Goal: Task Accomplishment & Management: Manage account settings

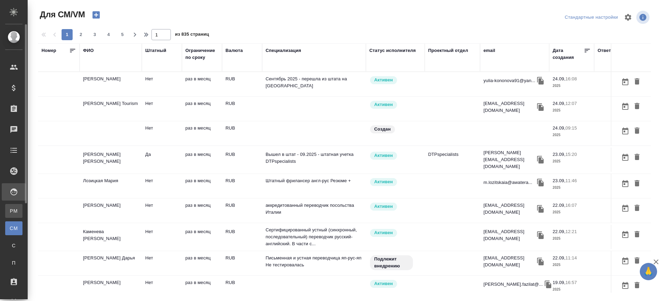
click at [10, 209] on div "Для PM/LQA" at bounding box center [5, 210] width 10 height 7
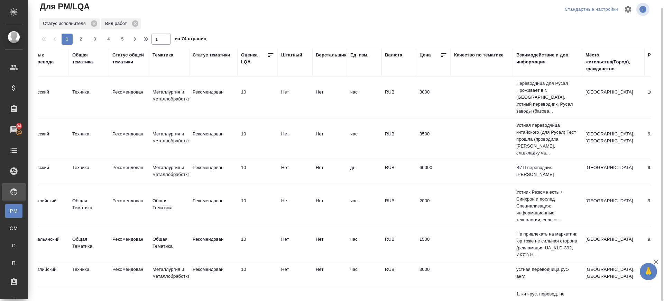
scroll to position [0, 430]
click at [602, 65] on div "Место жительства(Город), гражданство" at bounding box center [611, 62] width 55 height 21
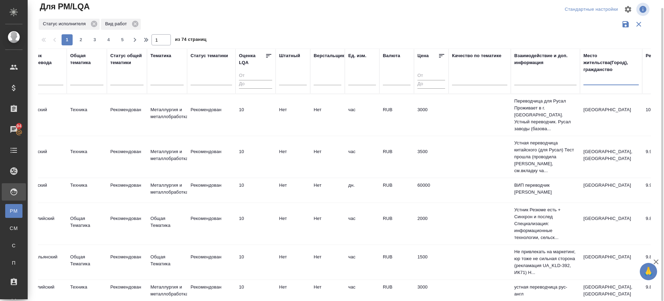
click at [596, 79] on input "text" at bounding box center [611, 80] width 55 height 9
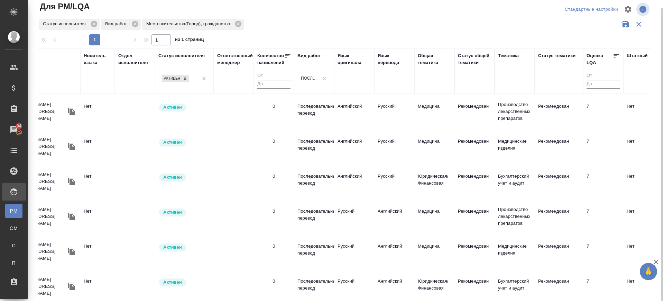
scroll to position [0, 0]
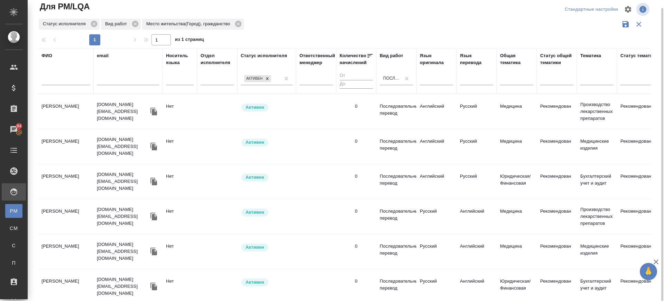
type input "инди"
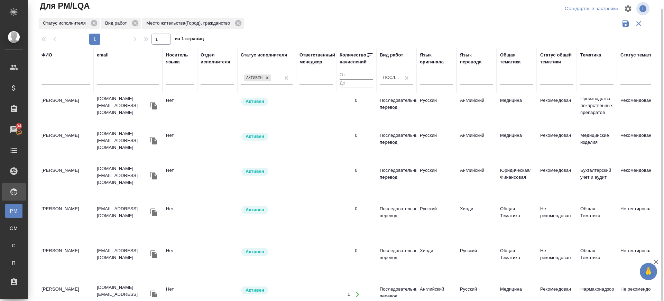
scroll to position [118, 0]
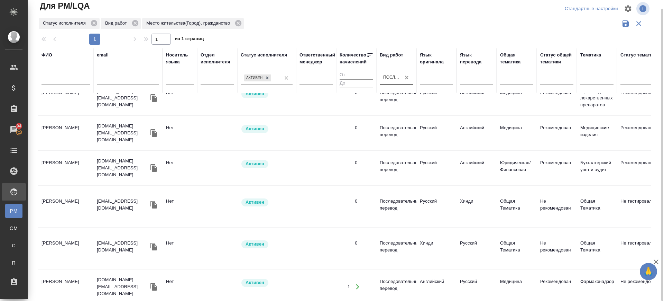
drag, startPoint x: 405, startPoint y: 78, endPoint x: 503, endPoint y: 76, distance: 97.9
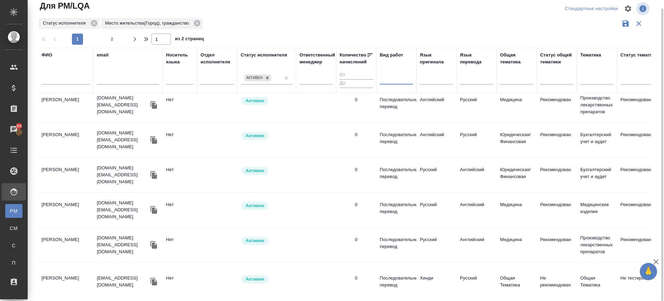
scroll to position [118, 140]
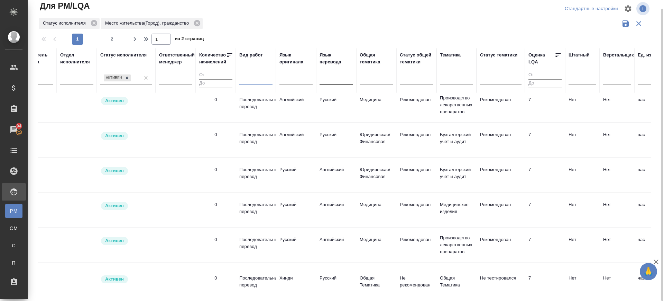
click at [332, 77] on div at bounding box center [336, 78] width 33 height 10
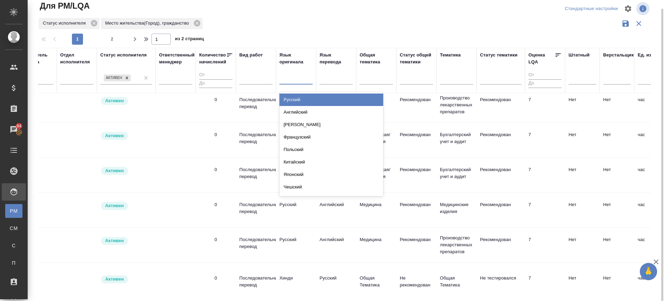
click at [302, 82] on div at bounding box center [295, 78] width 33 height 10
type input "араб"
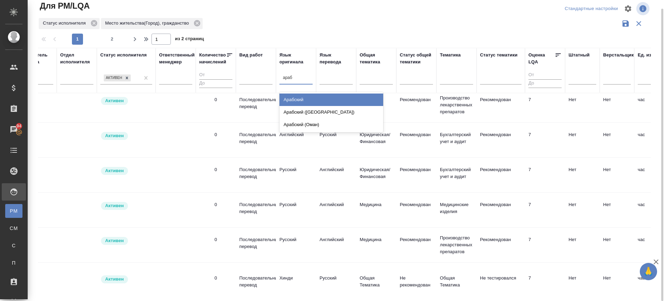
drag, startPoint x: 292, startPoint y: 98, endPoint x: 332, endPoint y: 81, distance: 43.2
click at [292, 98] on div "Арабский" at bounding box center [331, 99] width 104 height 12
click at [332, 81] on div at bounding box center [336, 78] width 33 height 10
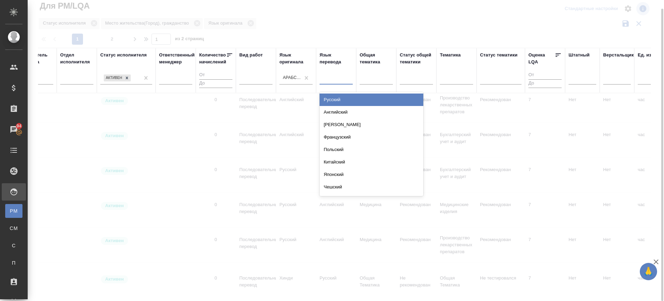
click at [328, 98] on div "Русский" at bounding box center [372, 99] width 104 height 12
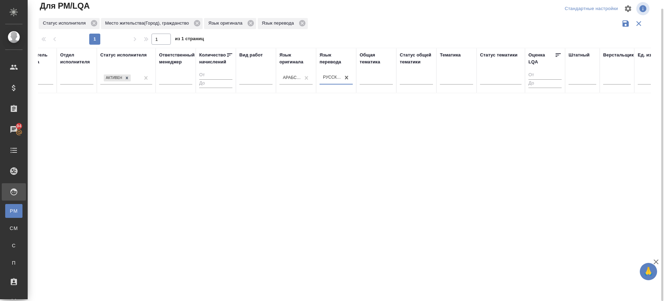
scroll to position [0, 488]
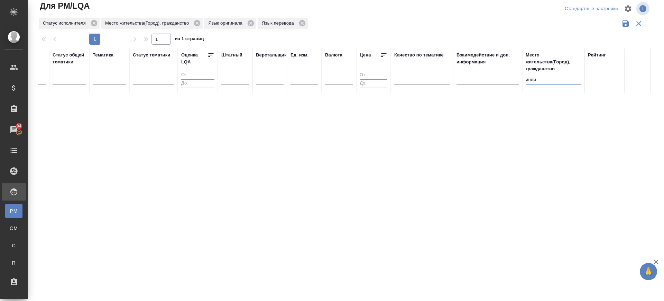
drag, startPoint x: 544, startPoint y: 79, endPoint x: 472, endPoint y: 86, distance: 72.6
click at [473, 86] on tr "ФИО email Носитель языка Отдел исполнителя Статус исполнителя Активен Ответстве…" at bounding box center [100, 70] width 1100 height 45
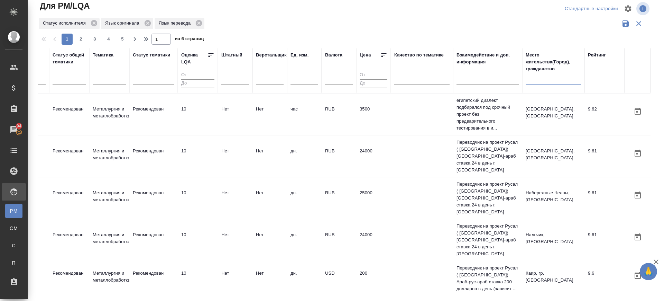
scroll to position [0, 333]
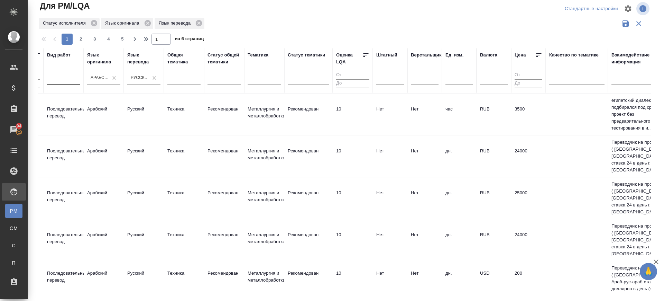
click at [63, 79] on div at bounding box center [63, 78] width 33 height 10
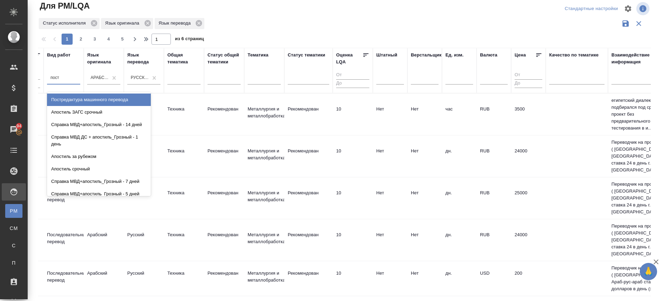
type input "постр"
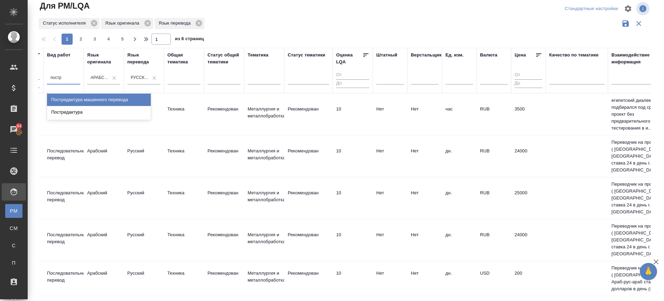
click at [75, 97] on div "Постредактура машинного перевода" at bounding box center [99, 99] width 104 height 12
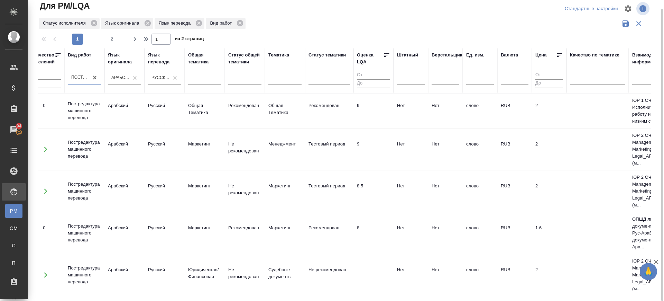
scroll to position [0, 0]
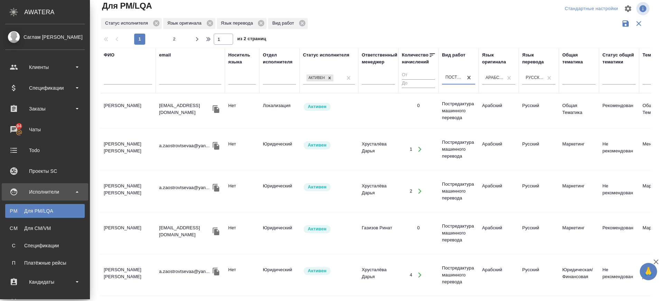
click at [100, 230] on td "[PERSON_NAME]" at bounding box center [127, 233] width 55 height 24
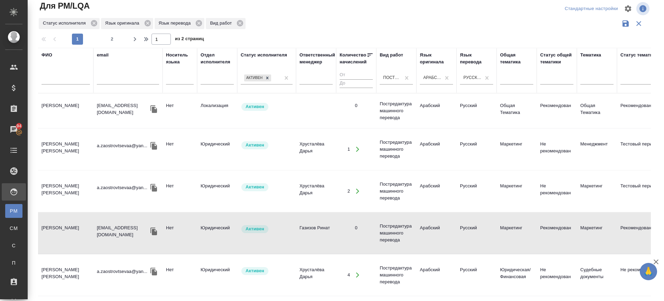
click at [60, 230] on td "[PERSON_NAME]" at bounding box center [65, 233] width 55 height 24
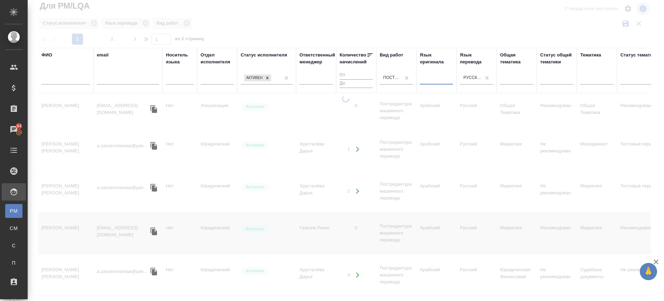
click at [446, 76] on div at bounding box center [436, 78] width 33 height 10
type input "япон"
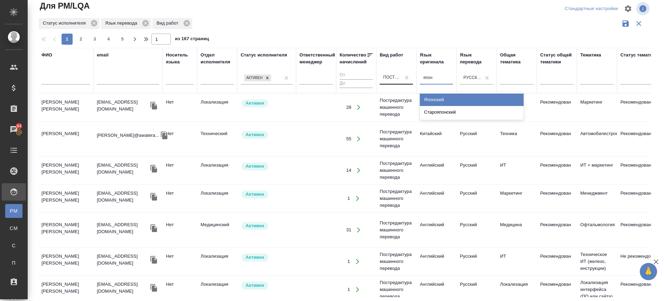
click at [440, 98] on div "Японский" at bounding box center [472, 99] width 104 height 12
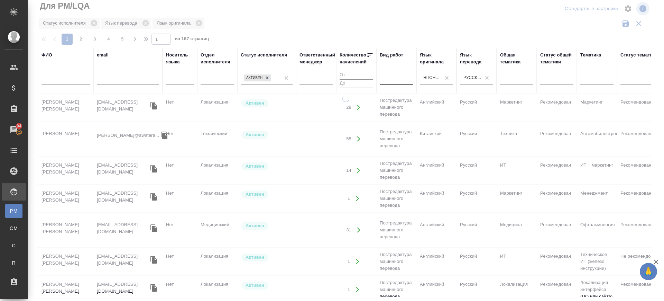
click at [395, 79] on div at bounding box center [396, 78] width 33 height 10
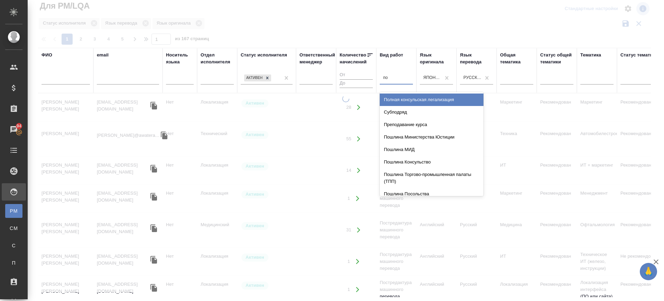
type input "пос"
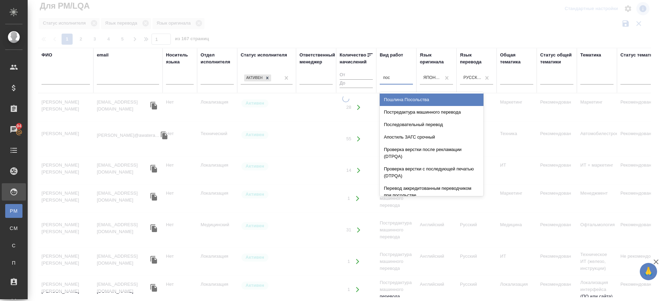
click at [419, 122] on div "Последовательный перевод" at bounding box center [432, 124] width 104 height 12
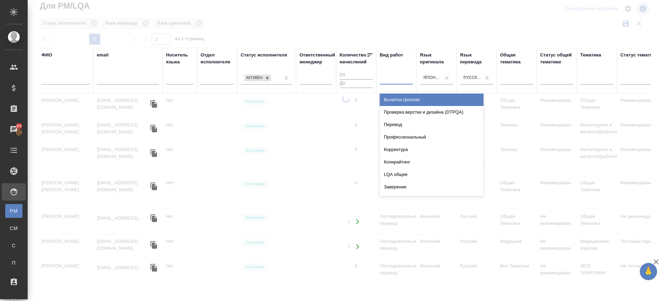
click at [392, 79] on div at bounding box center [396, 78] width 33 height 10
type input "син"
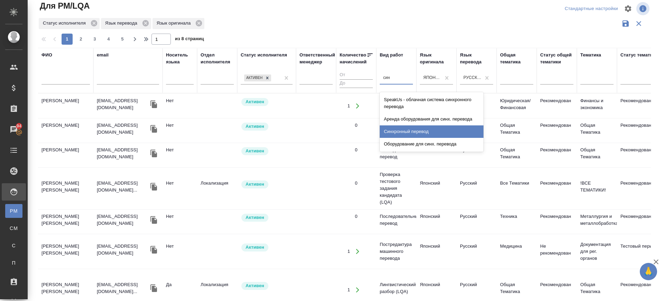
click at [411, 130] on div "Синхронный перевод" at bounding box center [432, 131] width 104 height 12
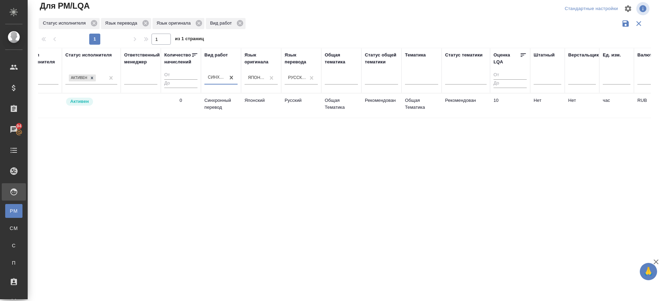
scroll to position [0, 284]
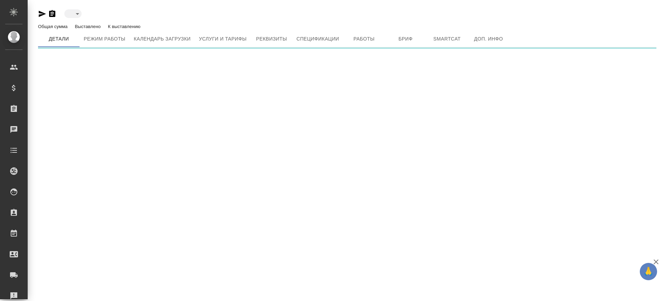
type input "active"
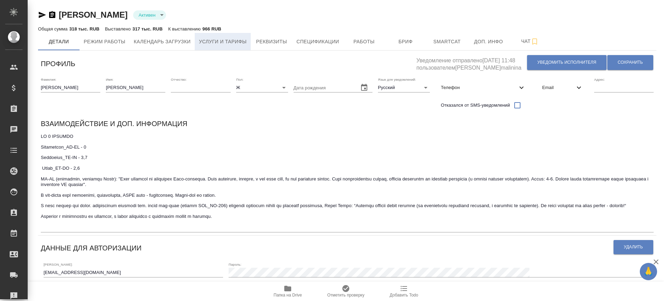
click at [243, 41] on span "Услуги и тарифы" at bounding box center [223, 41] width 48 height 9
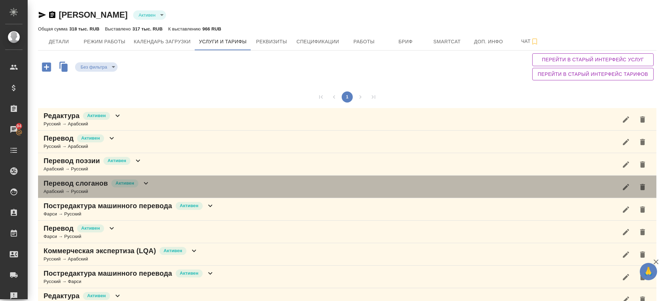
click at [249, 195] on div "Перевод слоганов Активен Арабский → Русский" at bounding box center [347, 186] width 618 height 22
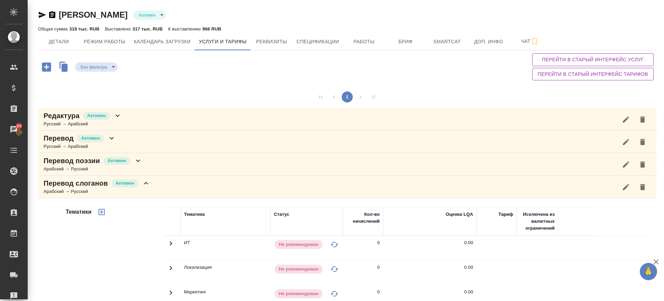
scroll to position [216, 0]
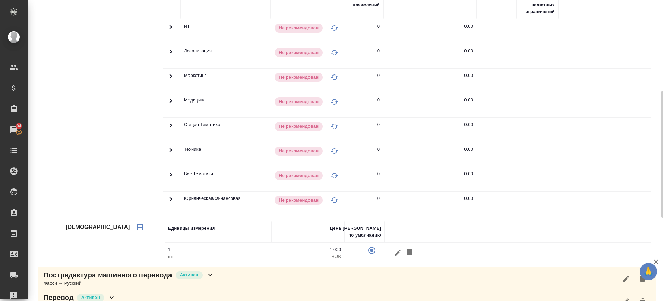
click at [230, 276] on div "Постредактура машинного перевода Активен Фарси → Русский" at bounding box center [347, 278] width 618 height 22
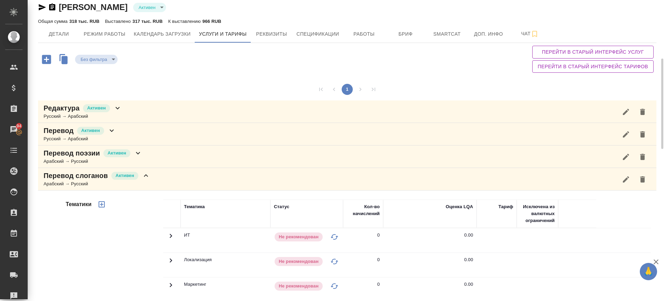
scroll to position [0, 0]
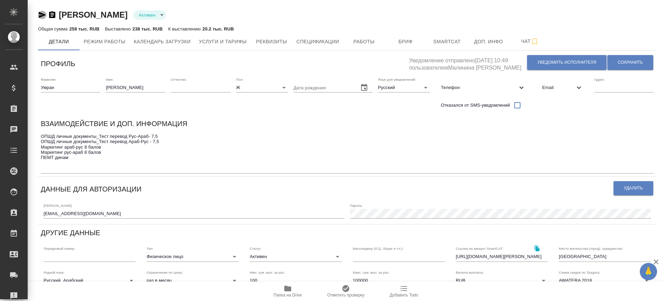
click at [40, 13] on icon "button" at bounding box center [42, 15] width 7 height 6
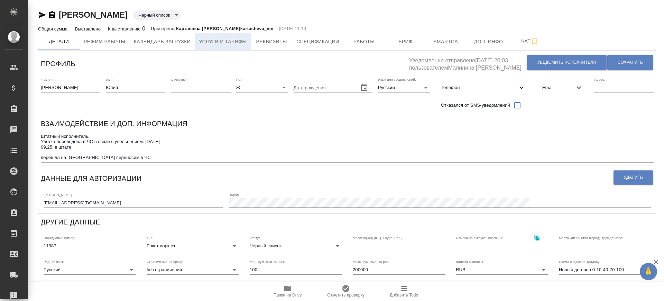
click at [213, 42] on span "Услуги и тарифы" at bounding box center [223, 41] width 48 height 9
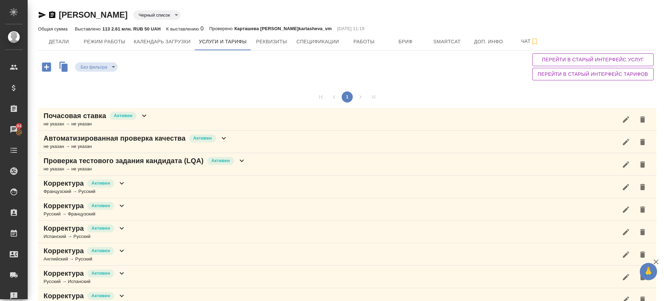
scroll to position [216, 0]
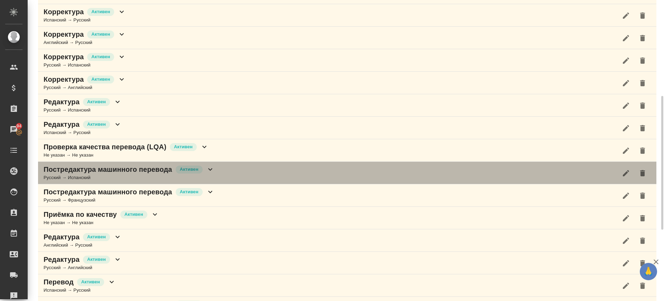
click at [244, 163] on div "Постредактура машинного перевода Активен Русский → Испанский" at bounding box center [347, 173] width 618 height 22
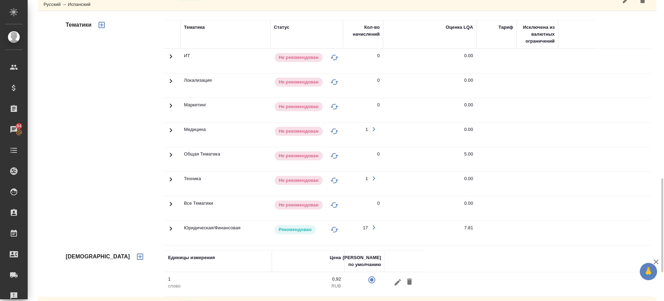
scroll to position [432, 0]
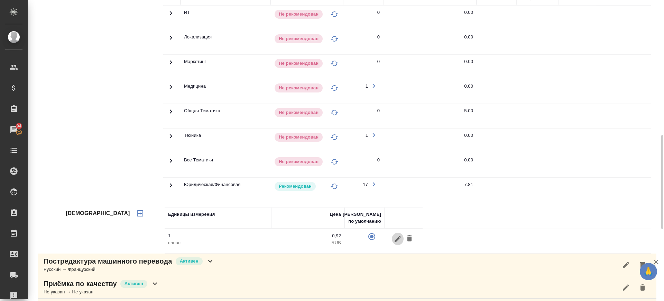
click at [397, 238] on icon "button" at bounding box center [398, 238] width 6 height 6
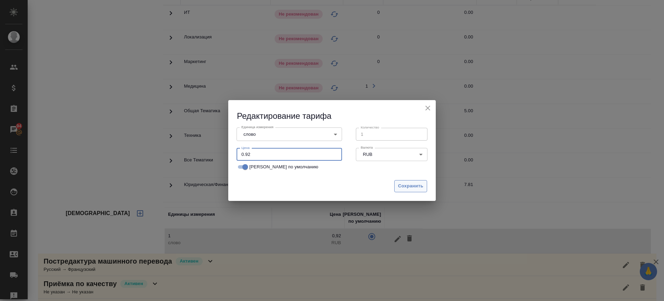
drag, startPoint x: 260, startPoint y: 150, endPoint x: 397, endPoint y: 182, distance: 140.5
click at [224, 155] on div "Редактирование тарифа Единица измерения слово 5a8b1489cc6b4906c91bfd90 Единица …" at bounding box center [332, 150] width 664 height 301
type input "1"
drag, startPoint x: 416, startPoint y: 185, endPoint x: 408, endPoint y: 185, distance: 8.3
click at [417, 185] on span "Сохранить" at bounding box center [410, 186] width 25 height 8
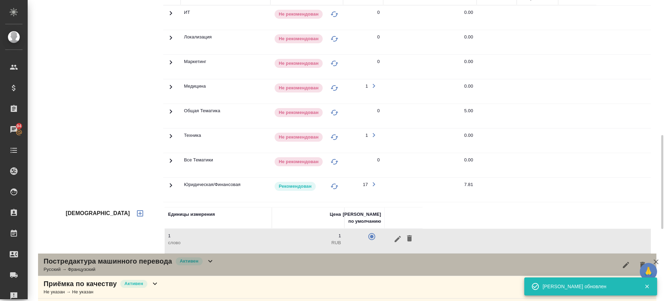
click at [224, 265] on div "Постредактура машинного перевода Активен Русский → Французский" at bounding box center [347, 264] width 618 height 22
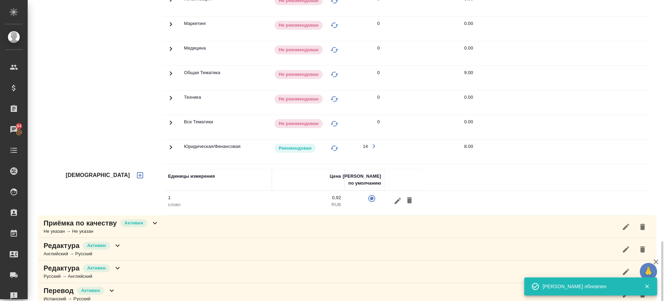
scroll to position [822, 0]
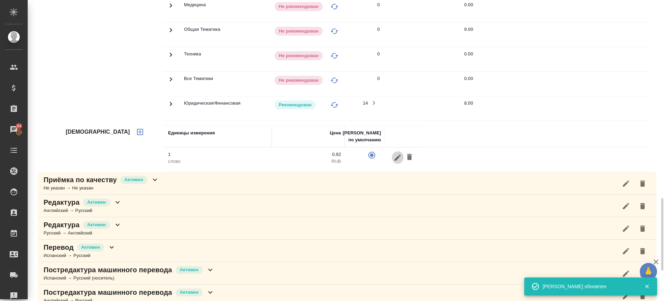
click at [395, 159] on button "button" at bounding box center [398, 157] width 12 height 13
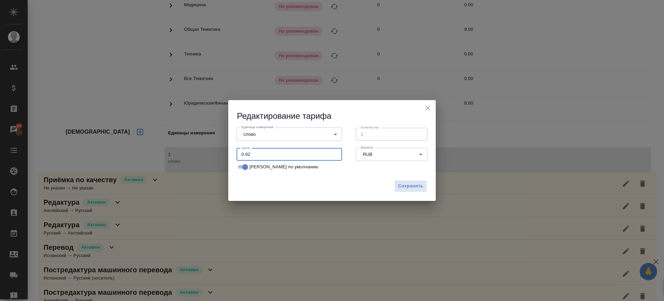
drag, startPoint x: 254, startPoint y: 156, endPoint x: 248, endPoint y: 162, distance: 8.8
click at [206, 152] on div "Редактирование тарифа Единица измерения слово 5a8b1489cc6b4906c91bfd90 Единица …" at bounding box center [332, 150] width 664 height 301
type input "1"
click at [424, 184] on button "Сохранить" at bounding box center [410, 186] width 33 height 12
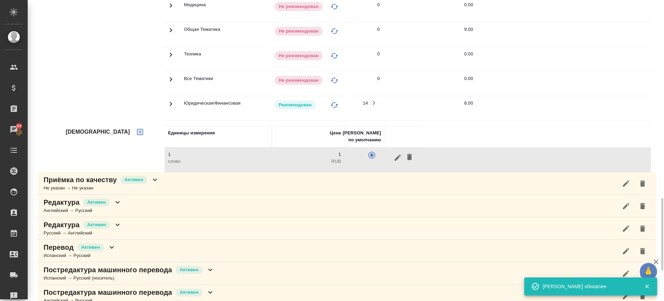
drag, startPoint x: 214, startPoint y: 271, endPoint x: 295, endPoint y: 256, distance: 82.3
click at [214, 271] on icon at bounding box center [210, 269] width 8 height 8
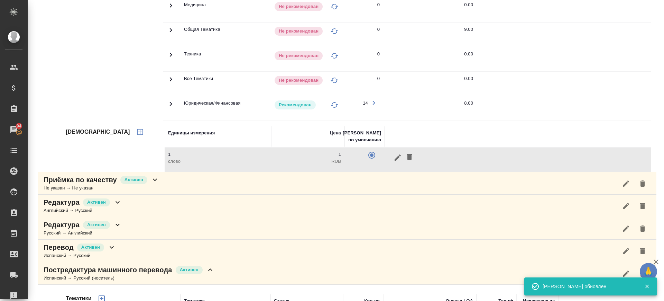
scroll to position [1146, 0]
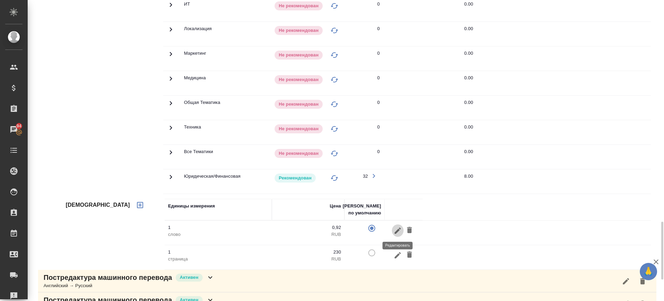
click at [400, 232] on icon "button" at bounding box center [398, 230] width 8 height 8
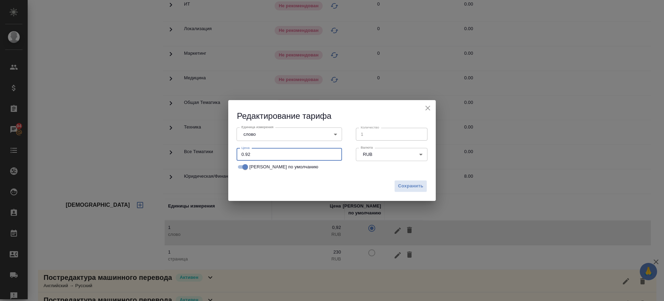
drag, startPoint x: 217, startPoint y: 156, endPoint x: 216, endPoint y: 161, distance: 5.6
click at [206, 158] on div "Редактирование тарифа Единица измерения слово 5a8b1489cc6b4906c91bfd90 Единица …" at bounding box center [332, 150] width 664 height 301
type input "1"
click at [424, 184] on button "Сохранить" at bounding box center [410, 186] width 33 height 12
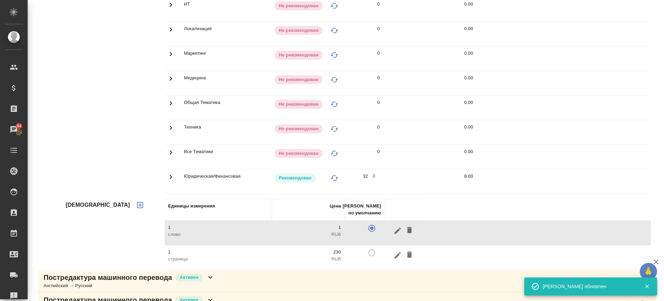
scroll to position [1257, 0]
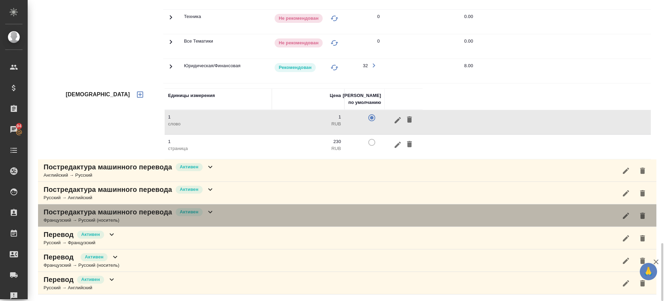
click at [222, 209] on div "Постредактура машинного перевода Активен Французский → Русский (носитель)" at bounding box center [347, 215] width 618 height 22
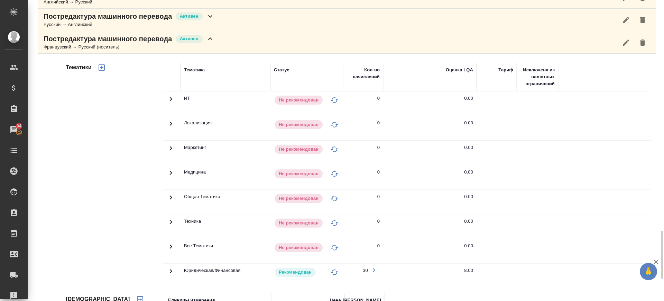
scroll to position [1516, 0]
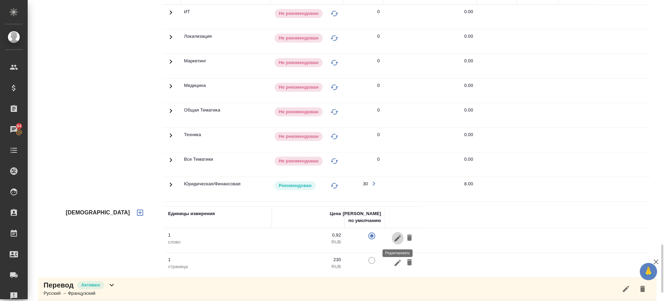
click at [395, 234] on icon "button" at bounding box center [398, 238] width 8 height 8
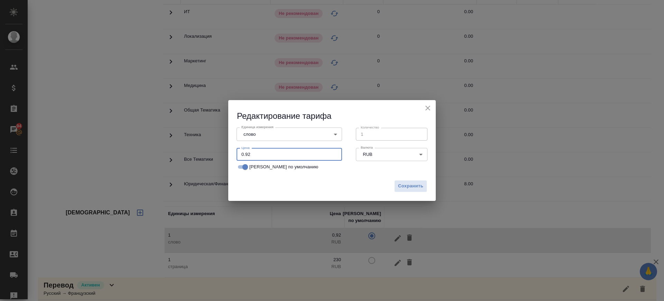
drag, startPoint x: 224, startPoint y: 150, endPoint x: 412, endPoint y: 179, distance: 189.7
click at [218, 152] on div "Редактирование тарифа Единица измерения слово 5a8b1489cc6b4906c91bfd90 Единица …" at bounding box center [332, 150] width 664 height 301
type input "1"
click at [410, 185] on span "Сохранить" at bounding box center [410, 186] width 25 height 8
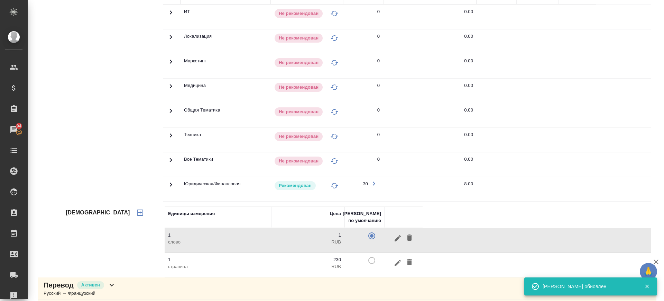
scroll to position [1567, 0]
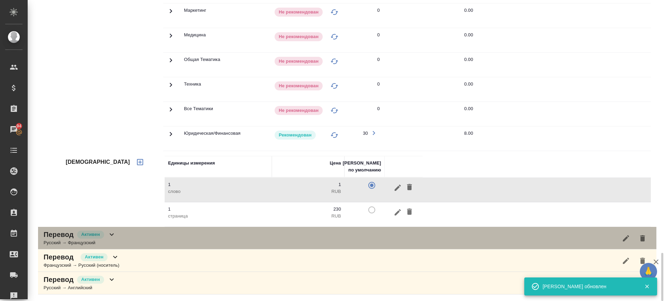
click at [144, 235] on div "Перевод Активен Русский → Французский" at bounding box center [347, 238] width 618 height 22
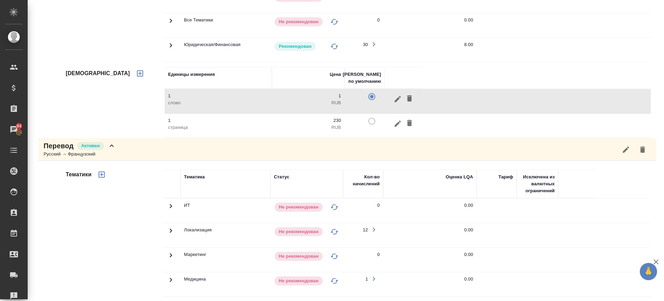
scroll to position [1828, 0]
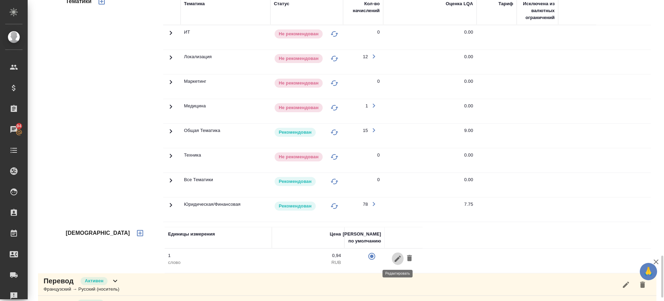
click at [392, 260] on button "button" at bounding box center [398, 258] width 12 height 13
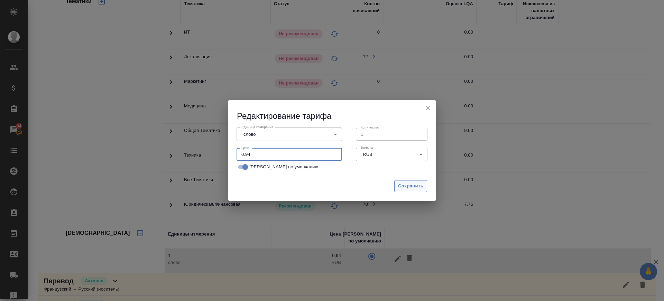
drag, startPoint x: 262, startPoint y: 148, endPoint x: 406, endPoint y: 184, distance: 148.7
click at [212, 157] on div "Редактирование тарифа Единица измерения слово 5a8b1489cc6b4906c91bfd90 Единица …" at bounding box center [332, 150] width 664 height 301
type input "1"
click at [406, 184] on span "Сохранить" at bounding box center [410, 186] width 25 height 8
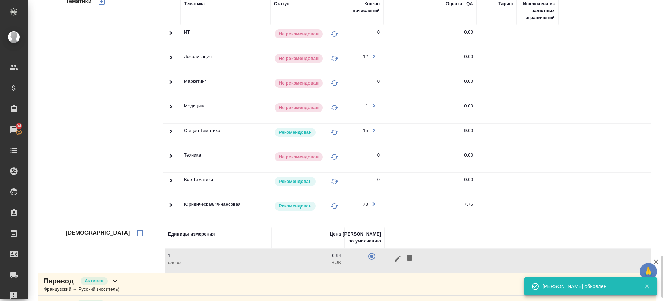
click at [212, 283] on div "Перевод Активен Французский → Русский (носитель)" at bounding box center [347, 284] width 618 height 22
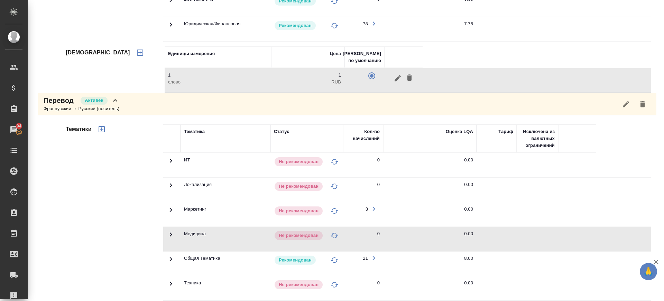
scroll to position [2138, 0]
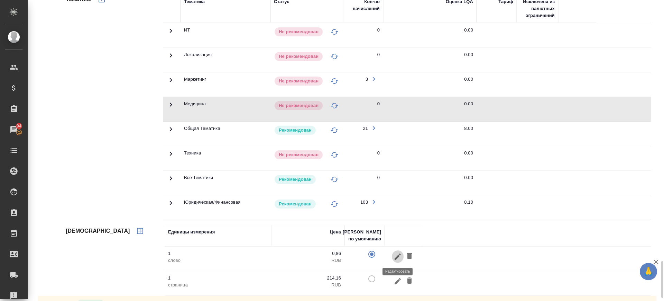
click at [397, 258] on icon "button" at bounding box center [398, 256] width 8 height 8
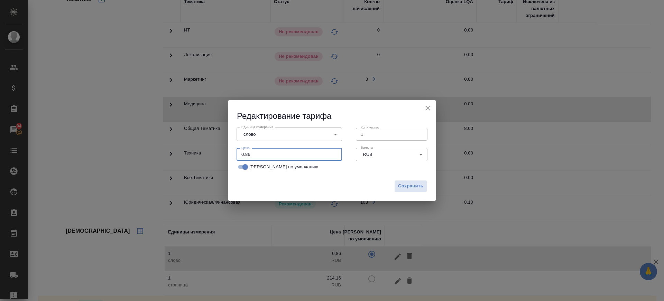
drag, startPoint x: 262, startPoint y: 152, endPoint x: 218, endPoint y: 144, distance: 44.8
click at [218, 144] on div "Редактирование тарифа Единица измерения слово 5a8b1489cc6b4906c91bfd90 Единица …" at bounding box center [332, 150] width 664 height 301
type input "1"
click at [415, 187] on span "Сохранить" at bounding box center [410, 186] width 25 height 8
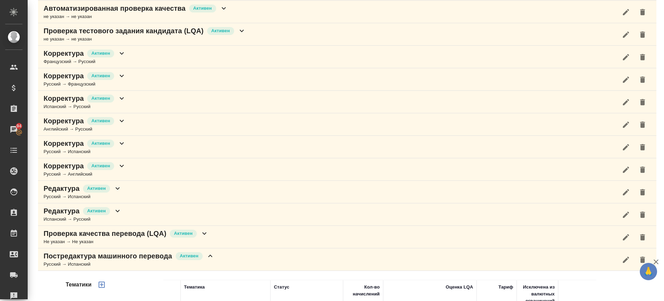
scroll to position [0, 0]
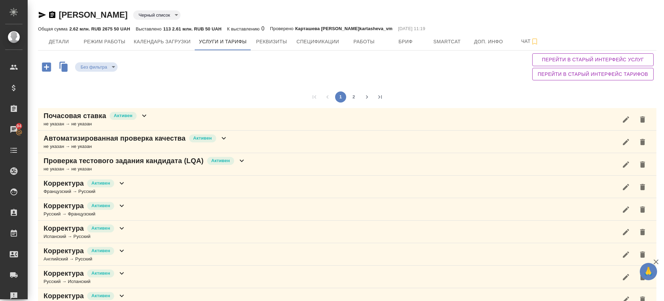
drag, startPoint x: 354, startPoint y: 96, endPoint x: 218, endPoint y: 122, distance: 137.8
click at [354, 96] on button "2" at bounding box center [353, 96] width 11 height 11
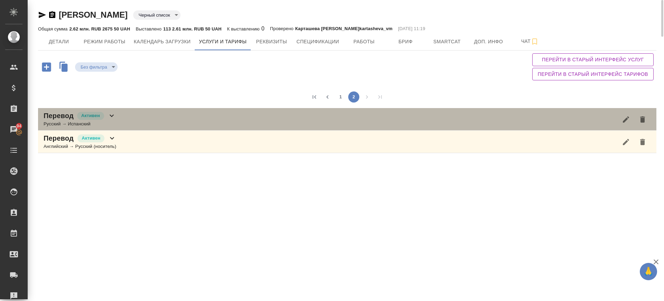
click at [152, 121] on div "Перевод Активен Русский → Испанский" at bounding box center [347, 119] width 618 height 22
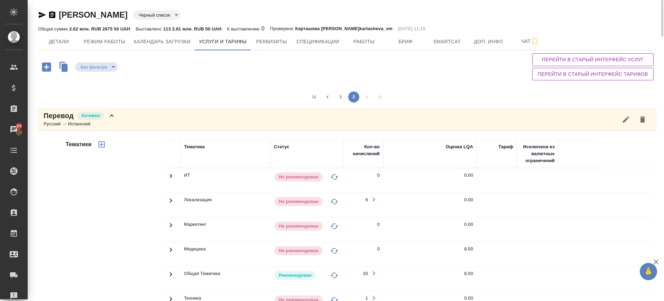
scroll to position [144, 0]
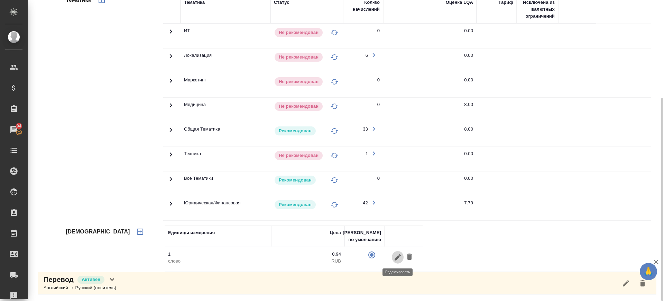
click at [397, 256] on icon "button" at bounding box center [398, 257] width 6 height 6
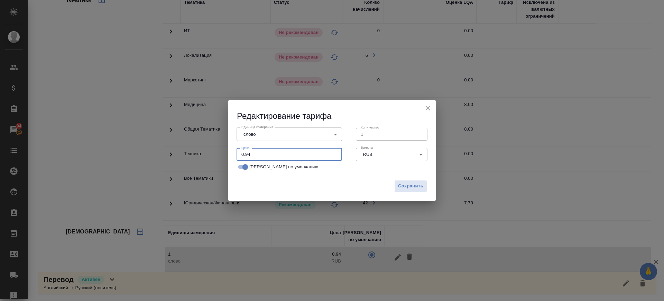
drag, startPoint x: 264, startPoint y: 150, endPoint x: 222, endPoint y: 151, distance: 42.6
click at [222, 151] on div "Редактирование тарифа Единица измерения слово 5a8b1489cc6b4906c91bfd90 Единица …" at bounding box center [332, 150] width 664 height 301
type input "1"
click at [415, 185] on span "Сохранить" at bounding box center [410, 186] width 25 height 8
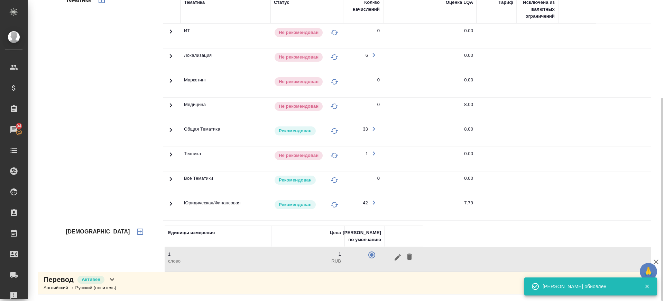
scroll to position [0, 0]
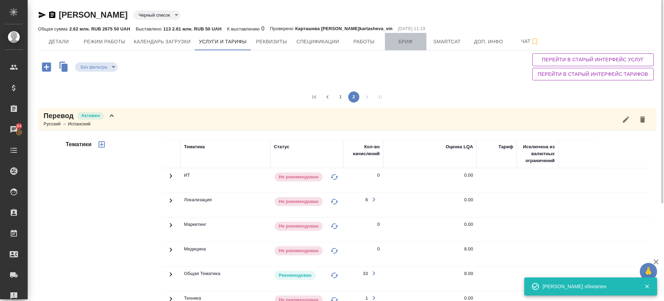
drag, startPoint x: 398, startPoint y: 42, endPoint x: 393, endPoint y: 45, distance: 5.7
click at [398, 43] on span "Бриф" at bounding box center [405, 41] width 33 height 9
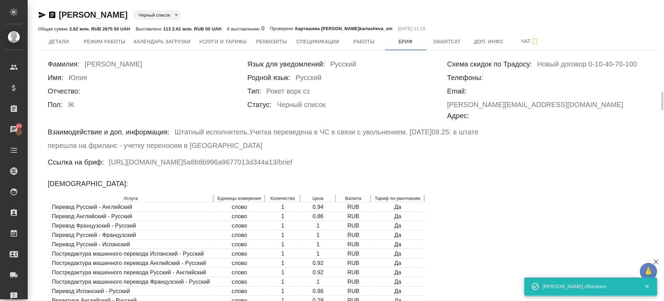
scroll to position [86, 0]
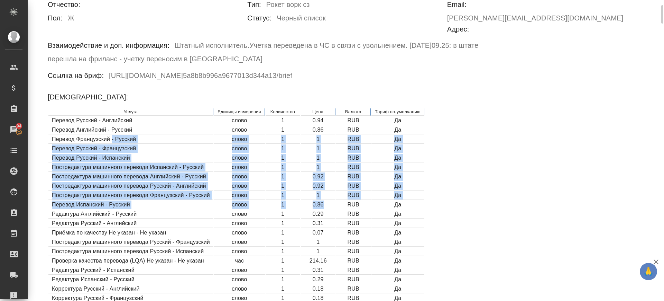
drag, startPoint x: 111, startPoint y: 114, endPoint x: 310, endPoint y: 176, distance: 208.2
click at [328, 178] on table "Услуга Единицы измерения Количество Цена Валюта Тариф по-умолчанию Перевод Русс…" at bounding box center [236, 290] width 377 height 364
click at [141, 200] on td "Перевод Испанский - Русский" at bounding box center [130, 204] width 165 height 9
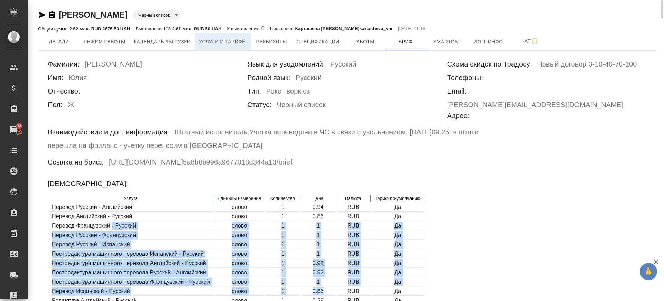
click at [233, 42] on span "Услуги и тарифы" at bounding box center [223, 41] width 48 height 9
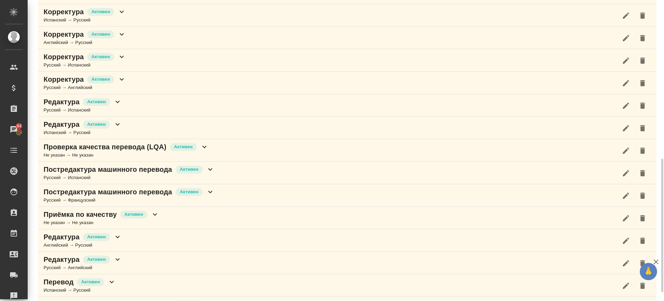
scroll to position [259, 0]
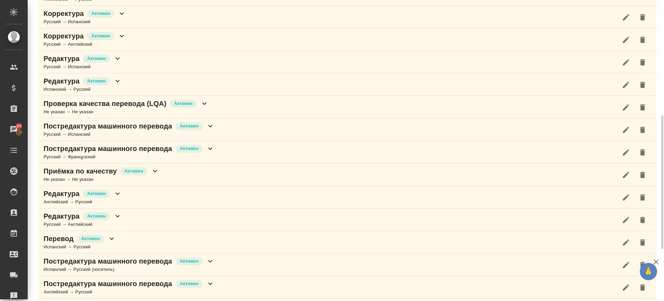
click at [129, 245] on div "Перевод Активен Испанский → Русский" at bounding box center [347, 242] width 618 height 22
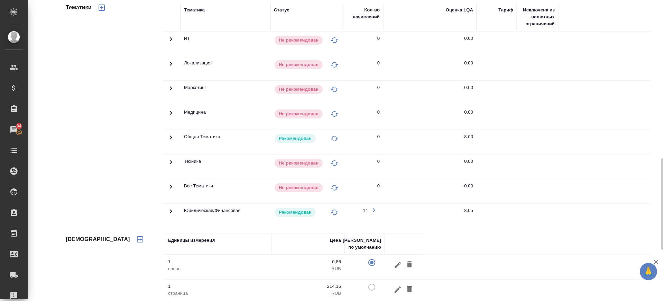
scroll to position [562, 0]
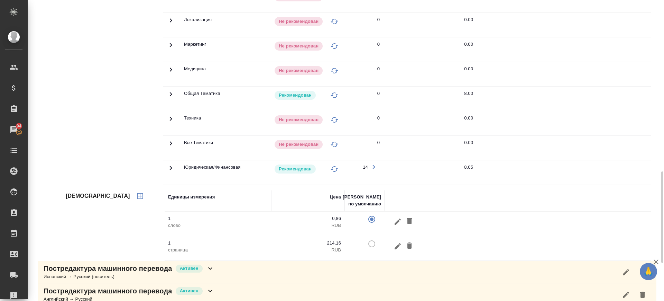
click at [393, 221] on button "button" at bounding box center [398, 221] width 12 height 13
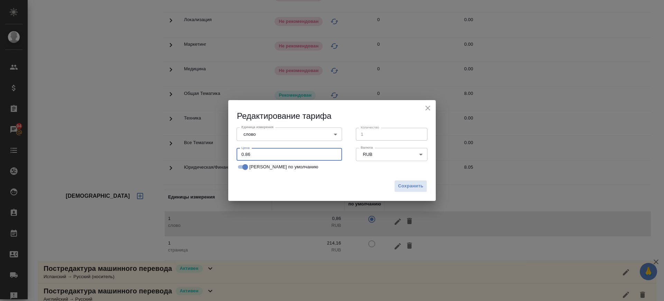
drag, startPoint x: 232, startPoint y: 152, endPoint x: 215, endPoint y: 156, distance: 18.1
click at [211, 155] on div "Редактирование тарифа Единица измерения слово 5a8b1489cc6b4906c91bfd90 Единица …" at bounding box center [332, 150] width 664 height 301
type input "1"
click at [415, 186] on span "Сохранить" at bounding box center [410, 186] width 25 height 8
